Goal: Navigation & Orientation: Find specific page/section

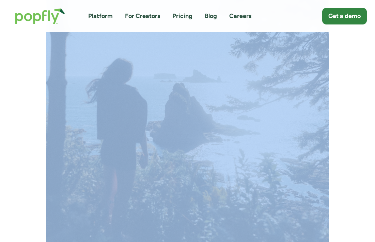
scroll to position [547, 0]
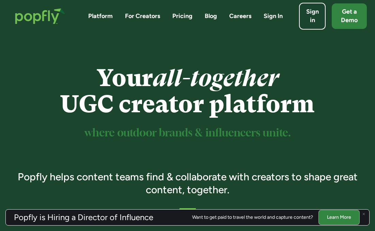
click at [245, 20] on link "Careers" at bounding box center [240, 16] width 22 height 9
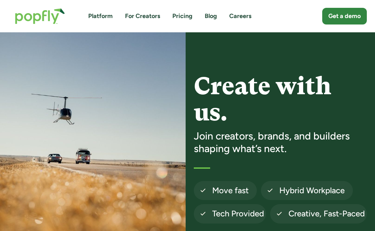
click at [39, 16] on img "home" at bounding box center [40, 16] width 64 height 30
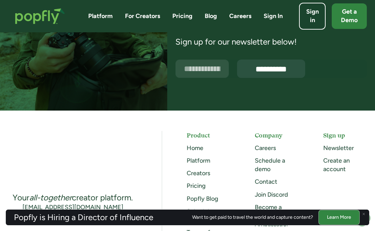
scroll to position [1844, 0]
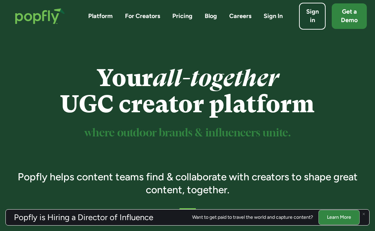
scroll to position [1866, 0]
